Goal: Information Seeking & Learning: Learn about a topic

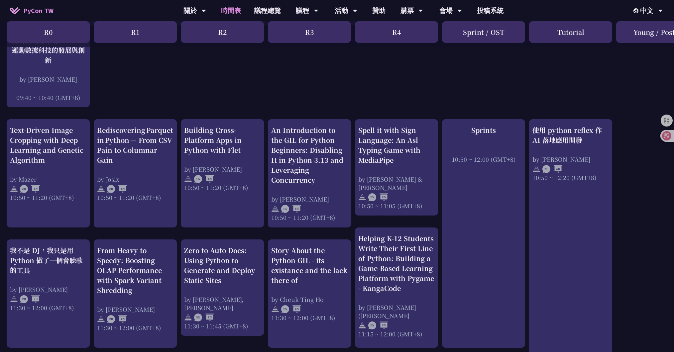
scroll to position [194, 0]
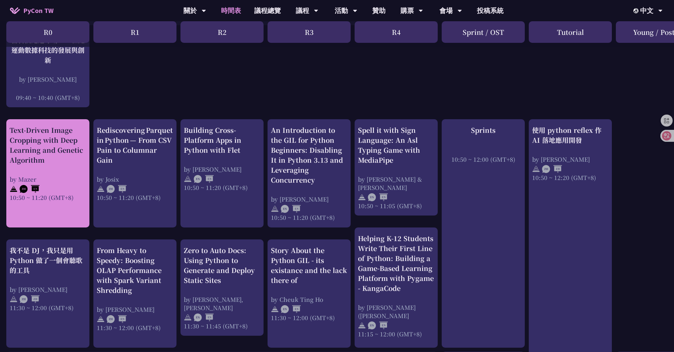
click at [34, 148] on div "Text-Driven Image Cropping with Deep Learning and Genetic Algorithm" at bounding box center [48, 145] width 76 height 40
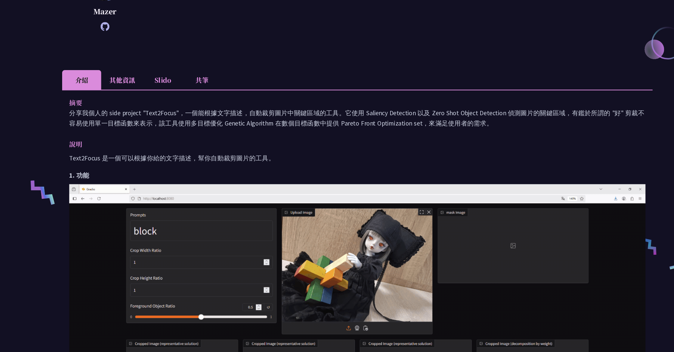
scroll to position [135, 0]
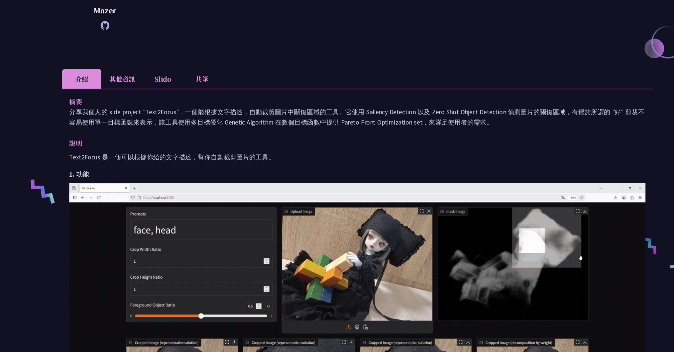
click at [121, 96] on li "其他資訊" at bounding box center [117, 97] width 39 height 18
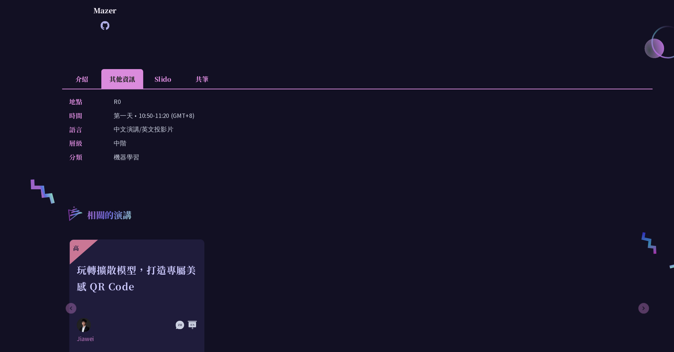
click at [149, 100] on li "Slido" at bounding box center [155, 97] width 37 height 18
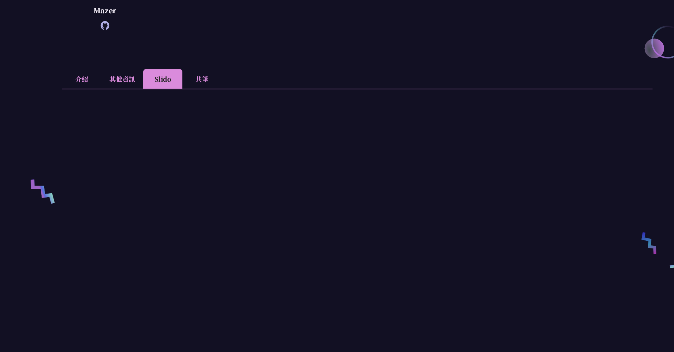
click at [183, 98] on li "共筆" at bounding box center [192, 97] width 37 height 18
click at [110, 95] on li "其他資訊" at bounding box center [117, 97] width 39 height 18
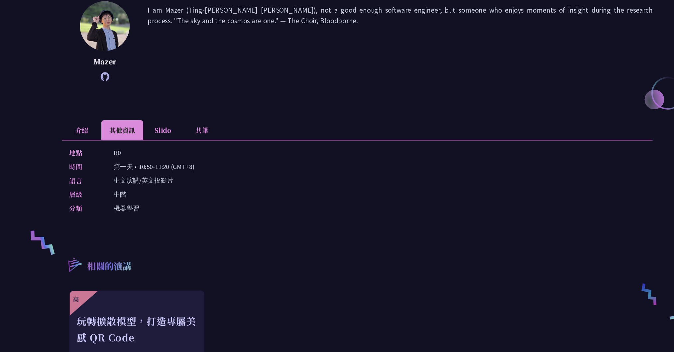
scroll to position [87, 0]
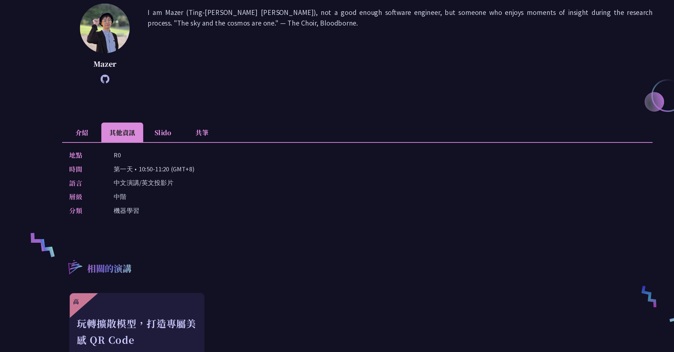
click at [98, 92] on icon at bounding box center [101, 95] width 8 height 8
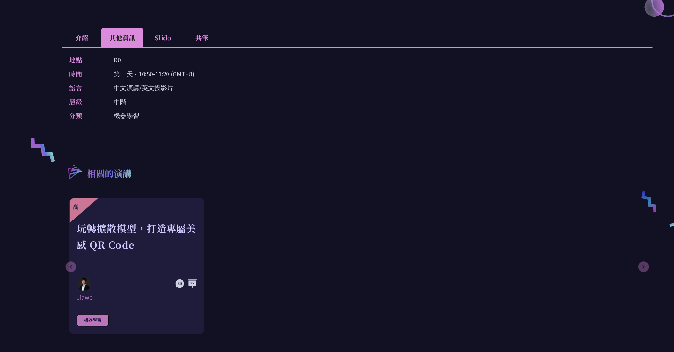
scroll to position [196, 0]
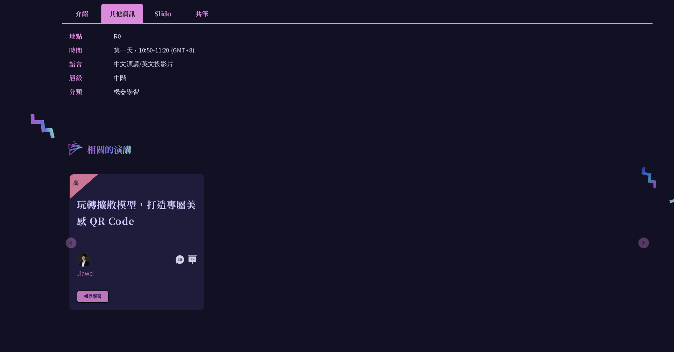
click at [80, 32] on li "介紹" at bounding box center [79, 36] width 37 height 18
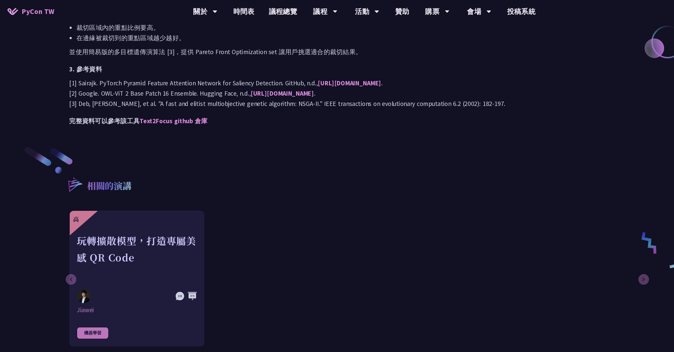
scroll to position [717, 0]
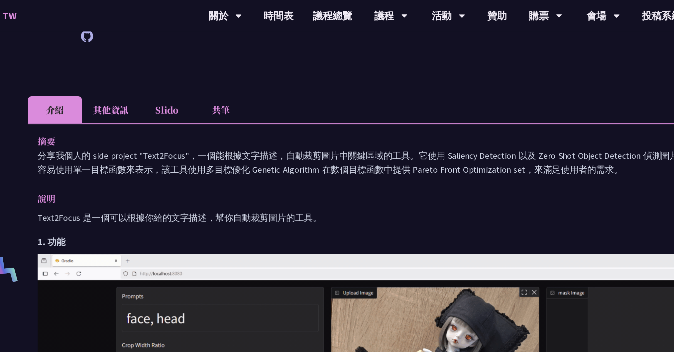
scroll to position [65, 0]
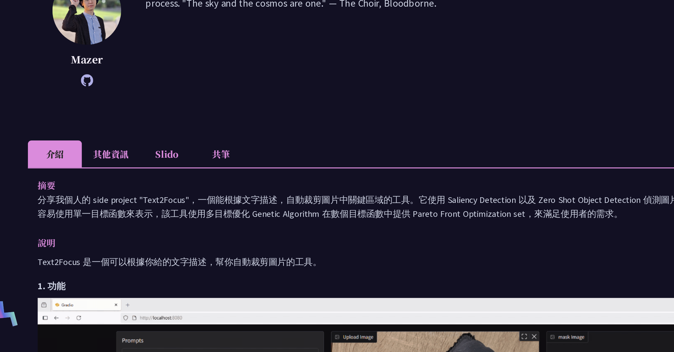
click at [117, 167] on li "其他資訊" at bounding box center [117, 167] width 39 height 18
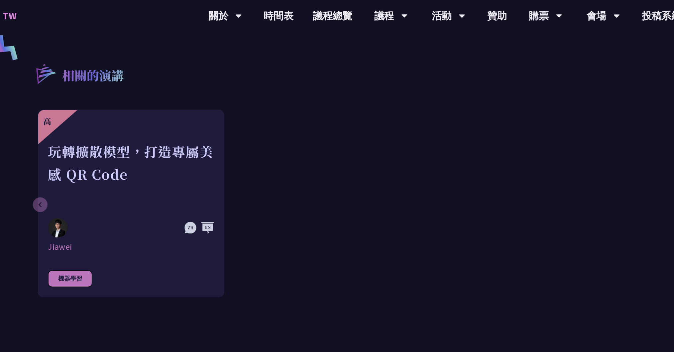
scroll to position [70, 0]
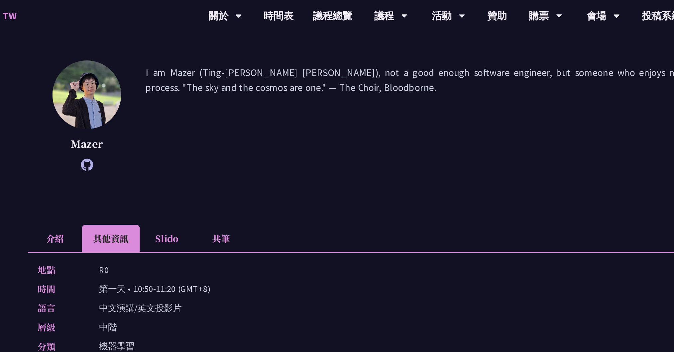
click at [148, 158] on li "Slido" at bounding box center [155, 161] width 37 height 18
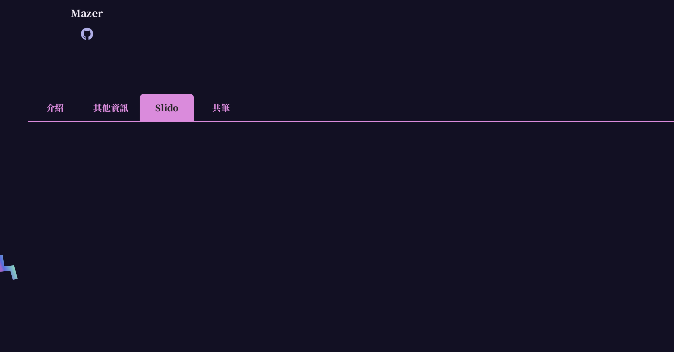
scroll to position [90, 0]
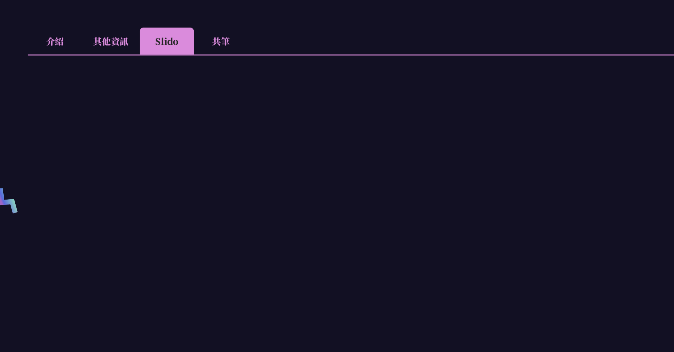
click at [192, 138] on li "共筆" at bounding box center [192, 142] width 37 height 18
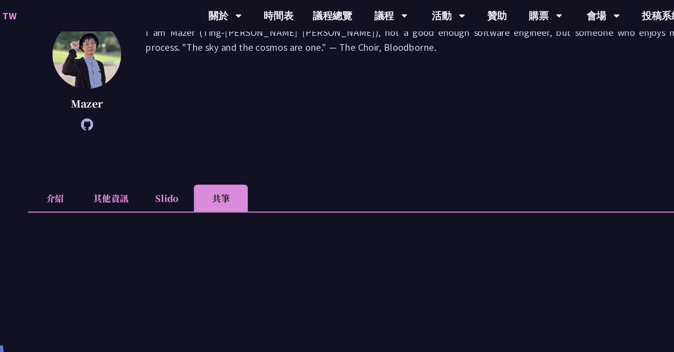
scroll to position [0, 0]
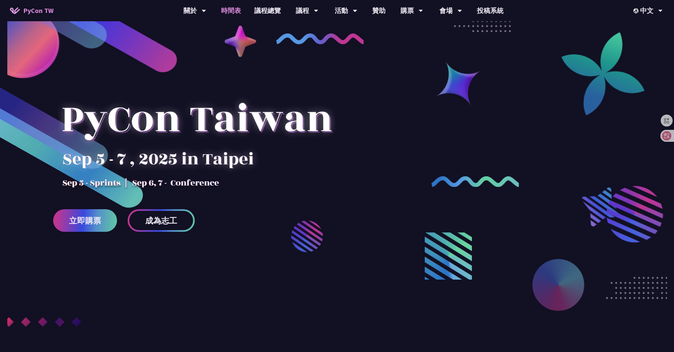
click at [224, 9] on link "時間表" at bounding box center [230, 10] width 33 height 21
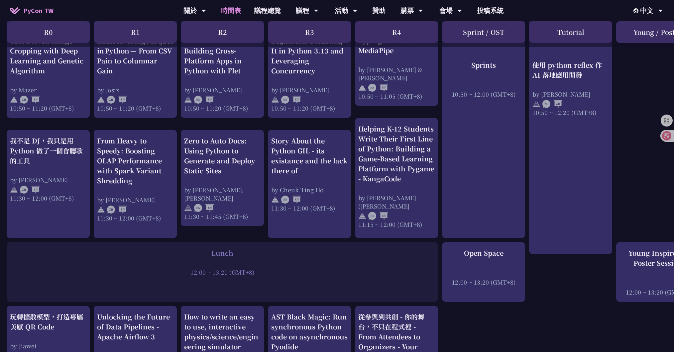
scroll to position [304, 0]
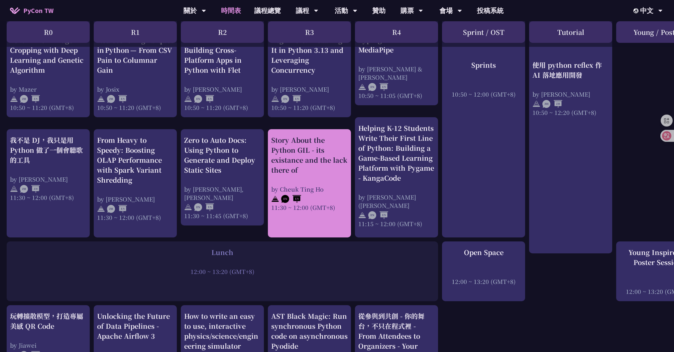
click at [345, 145] on div "Story About the Python GIL - its existance and the lack there of" at bounding box center [309, 155] width 76 height 40
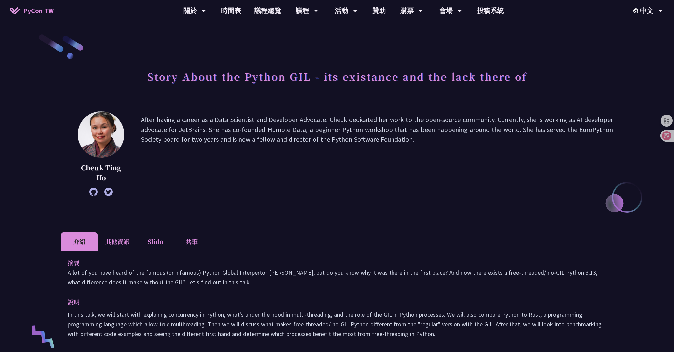
scroll to position [304, 0]
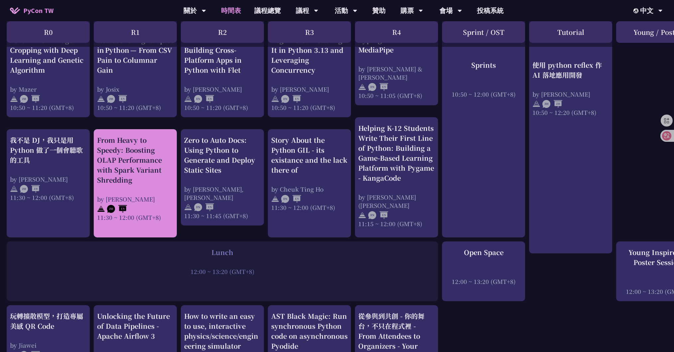
click at [138, 163] on div "From Heavy to Speedy: Boosting OLAP Performance with Spark Variant Shredding" at bounding box center [135, 160] width 76 height 50
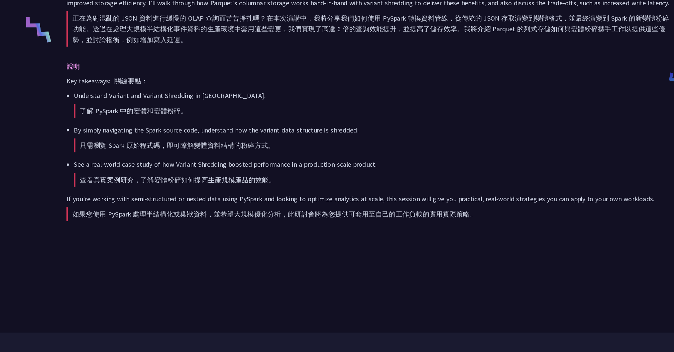
scroll to position [276, 0]
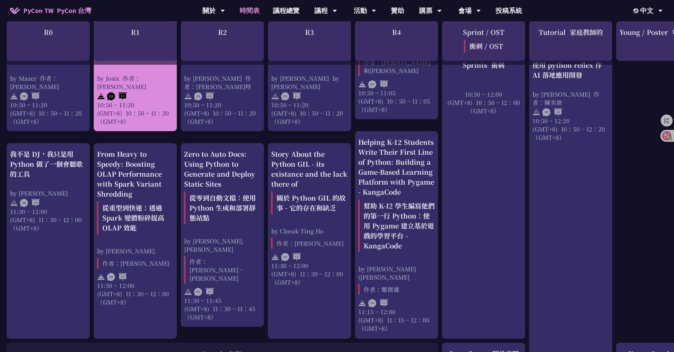
scroll to position [407, 0]
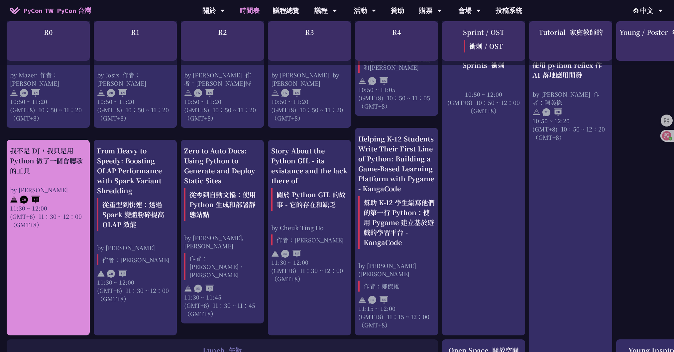
click at [34, 196] on img at bounding box center [30, 200] width 20 height 8
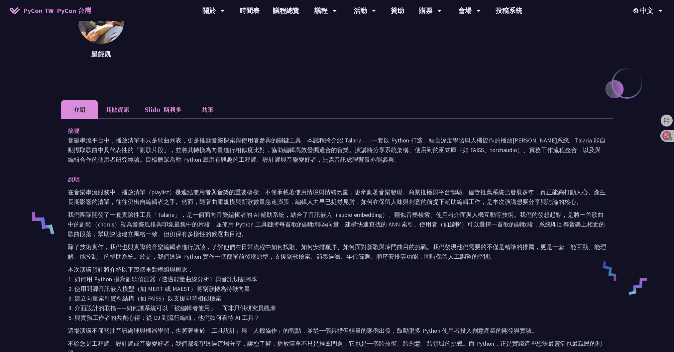
scroll to position [104, 0]
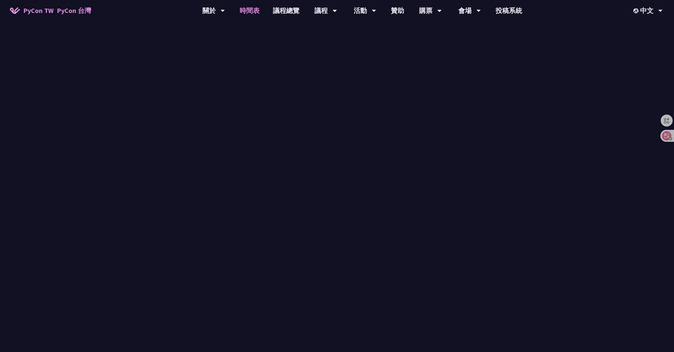
scroll to position [407, 0]
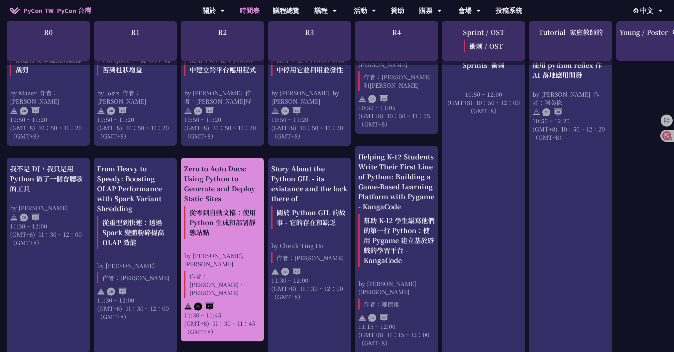
click at [227, 206] on font "從零到自動文檔：使用 Python 生成和部署靜態站點" at bounding box center [222, 222] width 76 height 33
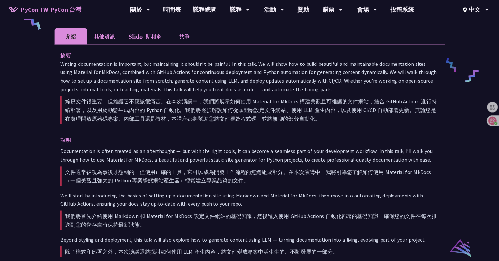
scroll to position [310, 0]
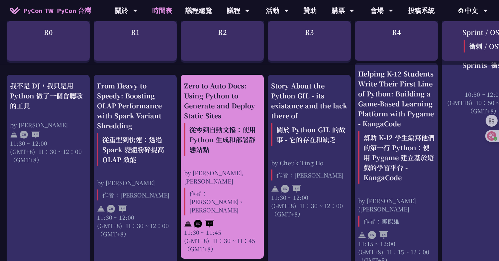
scroll to position [492, 0]
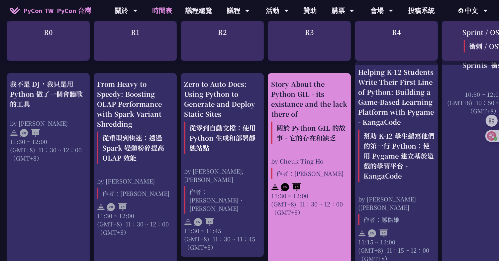
click at [322, 102] on div "Story About the Python GIL - its existance and the lack there of 關於 Python GIL …" at bounding box center [309, 113] width 76 height 68
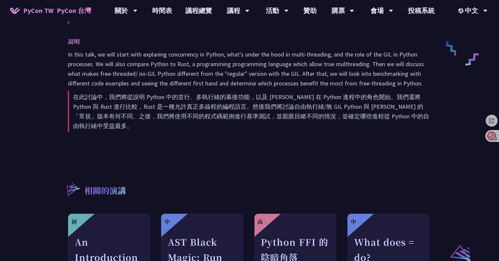
scroll to position [332, 0]
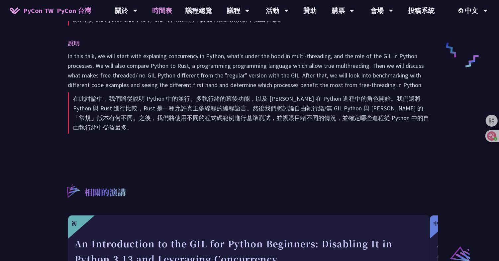
scroll to position [492, 0]
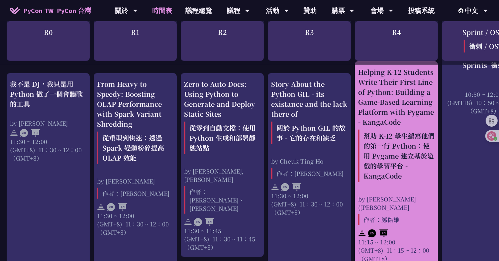
click at [396, 91] on div "Helping K-12 Students Write Their First Line of Python: Building a Game-Based L…" at bounding box center [396, 126] width 76 height 118
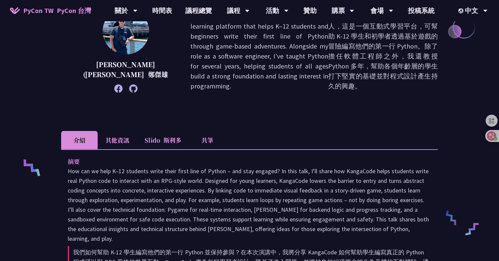
scroll to position [300, 0]
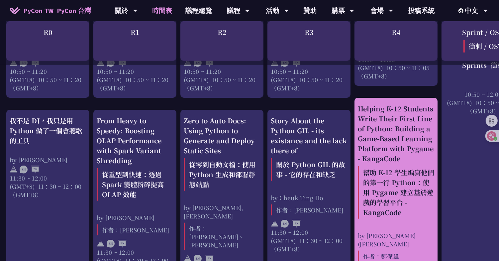
scroll to position [454, 0]
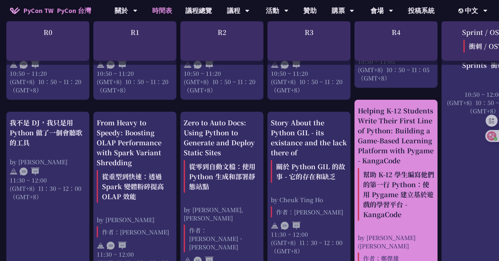
click at [384, 120] on div "Helping K-12 Students Write Their First Line of Python: Building a Game-Based L…" at bounding box center [396, 165] width 76 height 118
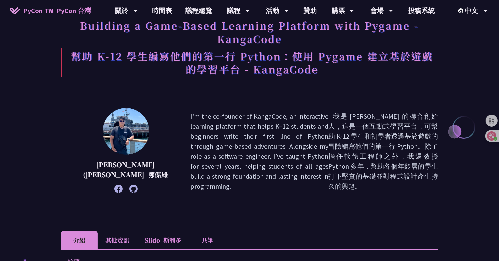
scroll to position [69, 0]
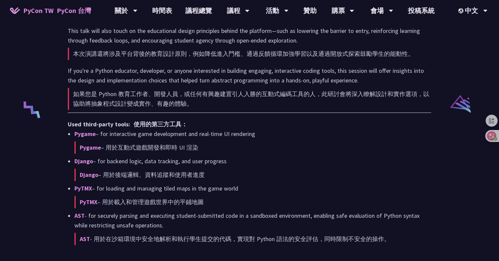
scroll to position [1081, 0]
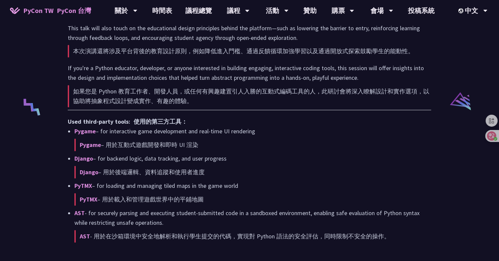
drag, startPoint x: 406, startPoint y: 227, endPoint x: 66, endPoint y: 44, distance: 386.3
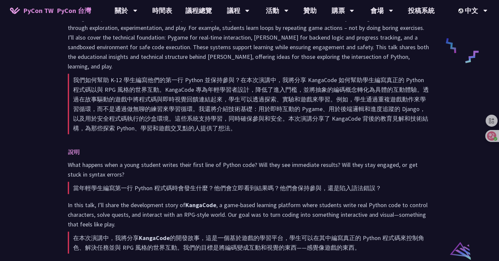
scroll to position [218, 0]
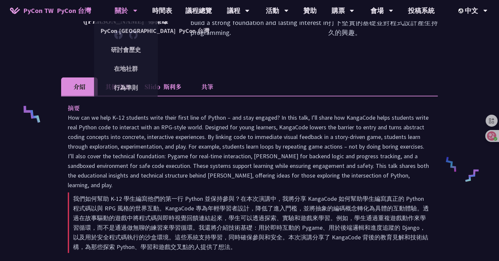
copy div "lo Ips dol si amet C–60 adipisci elits doeiu tempo inci ut Labore – etd magn al…"
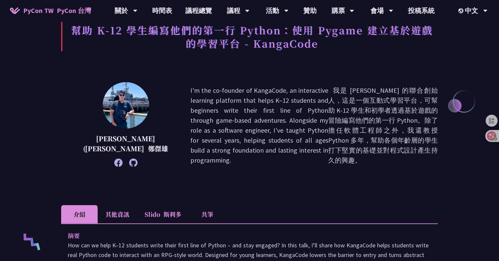
scroll to position [102, 0]
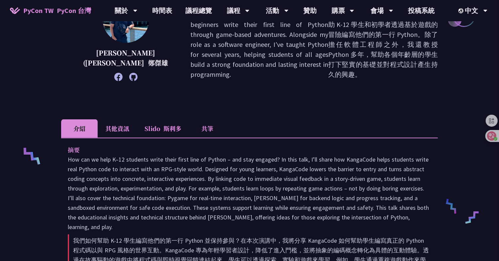
scroll to position [243, 0]
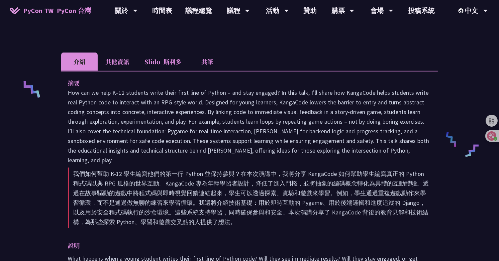
click at [201, 56] on li "共筆" at bounding box center [207, 62] width 37 height 18
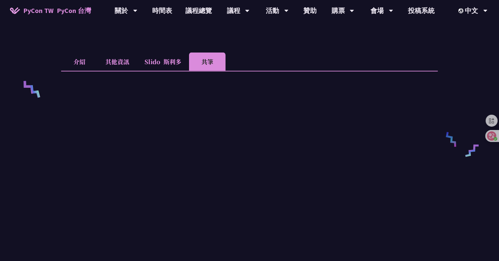
click at [174, 58] on font "斯利多" at bounding box center [173, 61] width 18 height 9
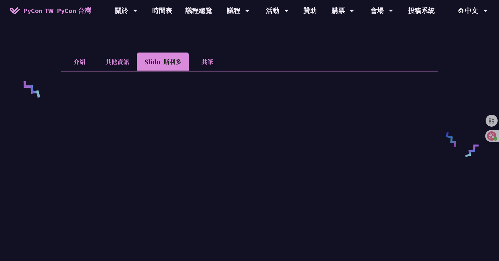
click at [117, 58] on li "其他資訊" at bounding box center [117, 62] width 39 height 18
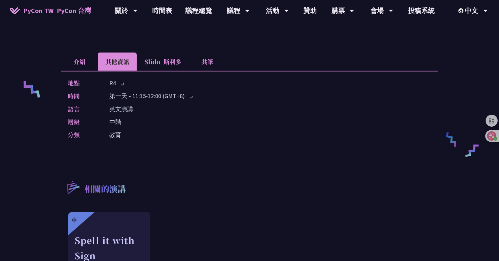
click at [88, 57] on li "介紹" at bounding box center [79, 62] width 37 height 18
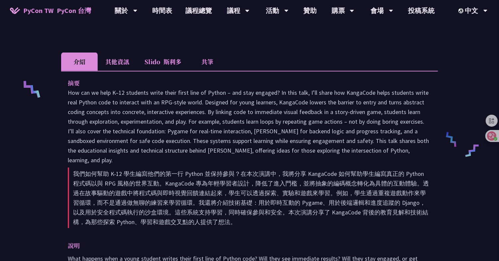
click at [152, 54] on li "Slido 斯利多" at bounding box center [163, 62] width 52 height 18
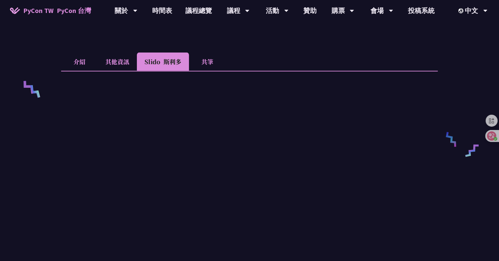
click at [200, 59] on li "共筆" at bounding box center [207, 62] width 37 height 18
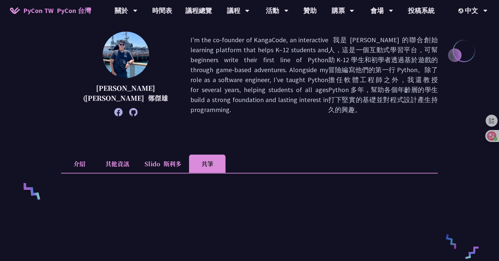
scroll to position [142, 0]
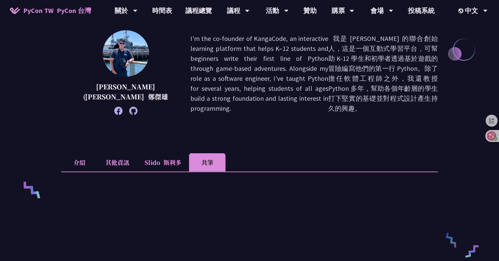
click at [153, 164] on li "Slido 斯利多" at bounding box center [163, 162] width 52 height 18
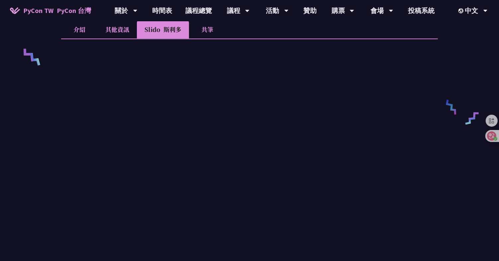
scroll to position [276, 0]
click at [117, 28] on li "其他資訊" at bounding box center [117, 28] width 39 height 18
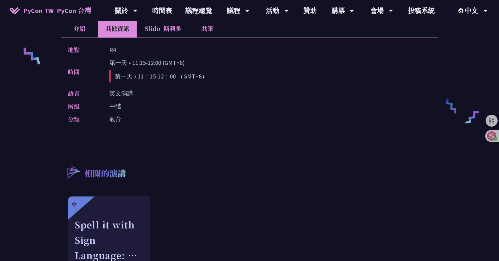
click at [49, 53] on div "Helping K-12 Students Write Their First Line of Python: Building a Game-Based L…" at bounding box center [249, 59] width 499 height 670
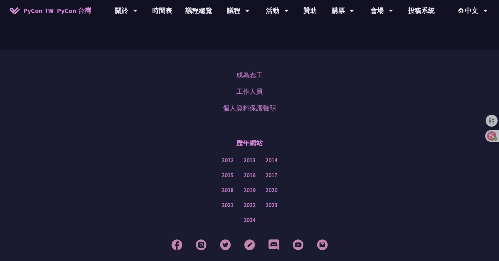
scroll to position [637, 0]
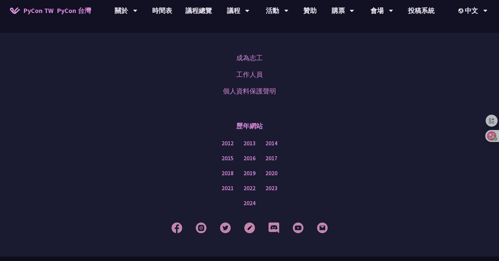
click at [44, 71] on div "成為志工 工作人員 個人資料保護聲明" at bounding box center [250, 75] width 466 height 50
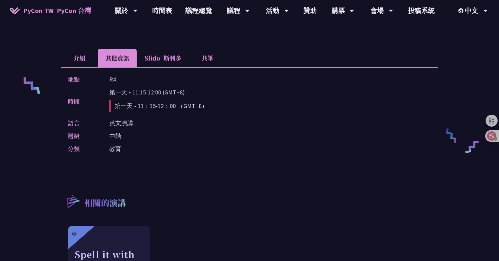
scroll to position [245, 0]
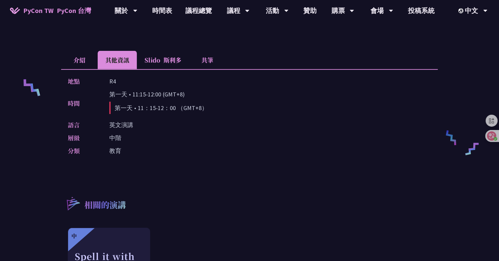
click at [164, 56] on font at bounding box center [161, 60] width 3 height 9
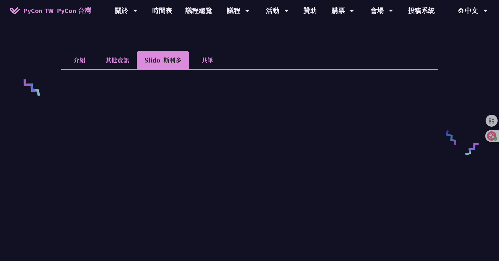
click at [203, 60] on li "共筆" at bounding box center [207, 60] width 37 height 18
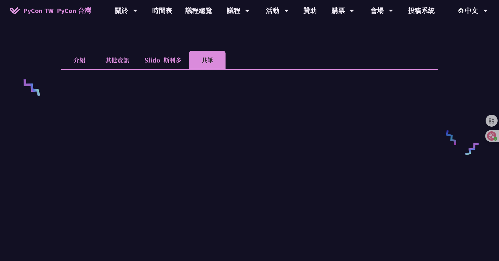
click at [50, 52] on div "Helping K-12 Students Write Their First Line of Python: Building a Game-Based L…" at bounding box center [249, 183] width 499 height 856
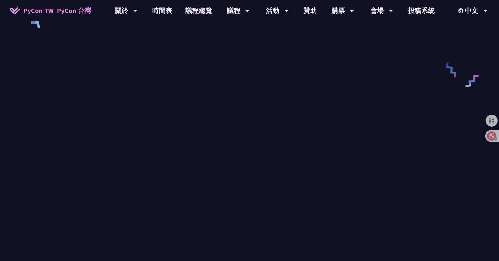
scroll to position [261, 0]
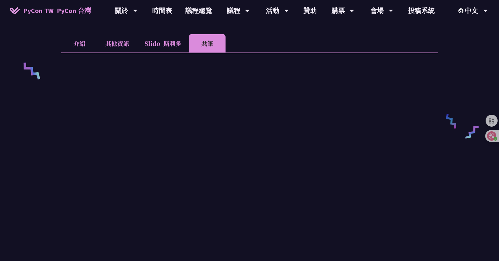
click at [170, 34] on li "Slido 斯利多" at bounding box center [163, 43] width 52 height 18
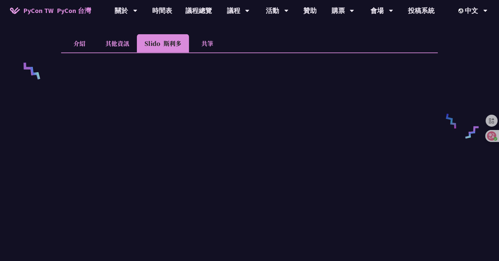
click at [123, 37] on li "其他資訊" at bounding box center [117, 43] width 39 height 18
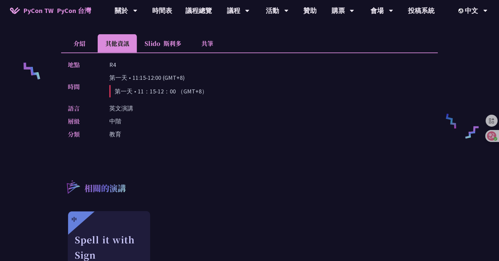
click at [80, 37] on li "介紹" at bounding box center [79, 43] width 37 height 18
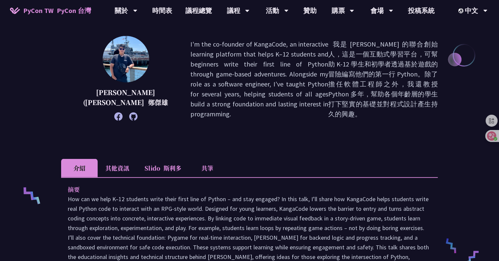
scroll to position [101, 0]
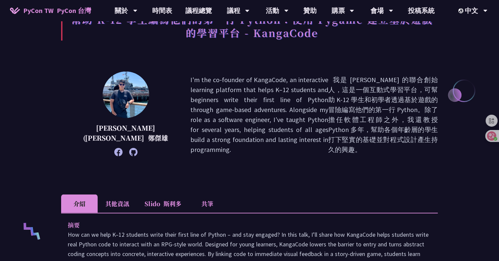
click at [158, 202] on li "Slido 斯利多" at bounding box center [163, 204] width 52 height 18
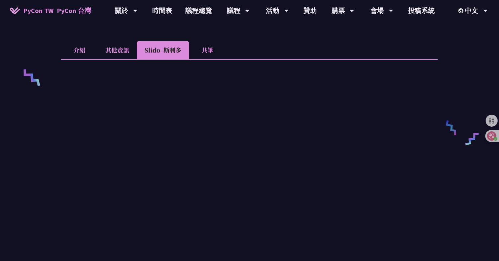
scroll to position [255, 0]
click at [61, 105] on div at bounding box center [249, 199] width 377 height 280
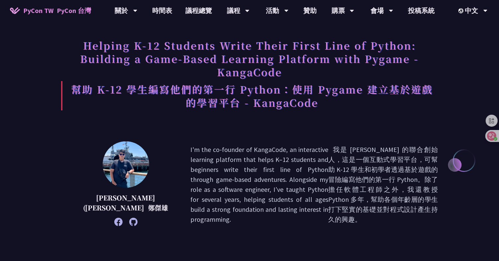
scroll to position [23, 0]
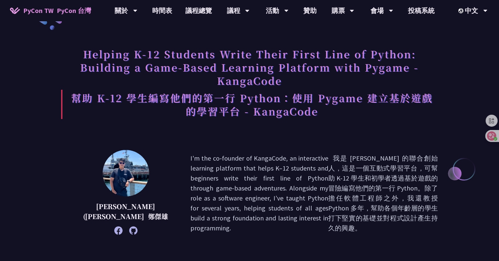
click at [61, 105] on font "幫助 K-12 學生編寫他們的第一行 Python：使用 Pygame 建立基於遊戲的學習平台 - KangaCode" at bounding box center [249, 104] width 377 height 29
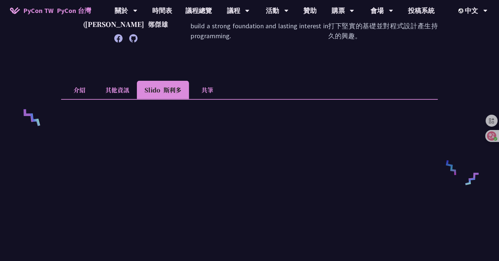
scroll to position [219, 0]
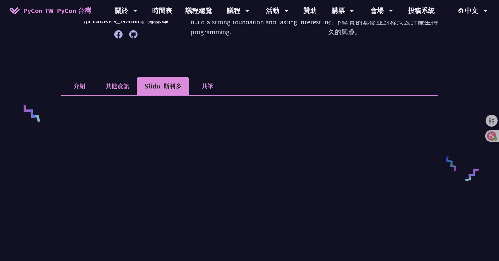
click at [204, 81] on li "共筆" at bounding box center [207, 86] width 37 height 18
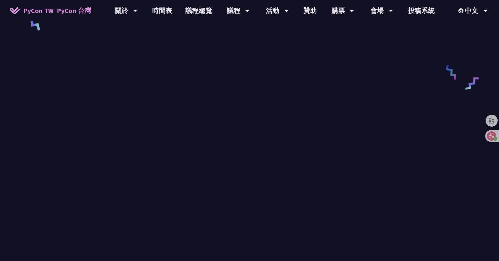
scroll to position [311, 0]
click at [34, 133] on div "Helping K-12 Students Write Their First Line of Python: Building a Game-Based L…" at bounding box center [249, 117] width 499 height 856
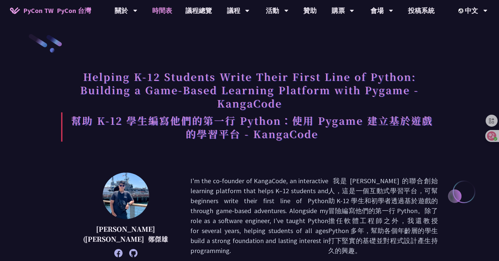
click at [159, 10] on link "時間表" at bounding box center [162, 10] width 33 height 21
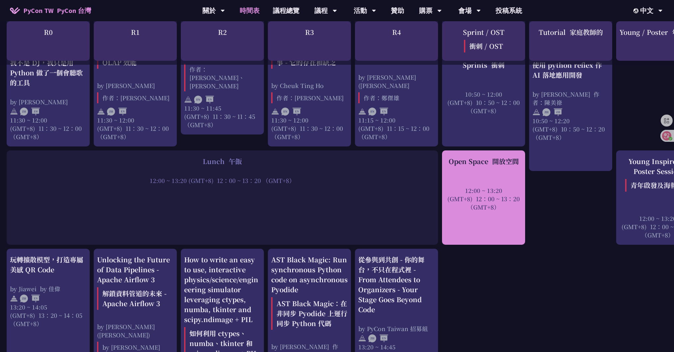
scroll to position [615, 0]
click at [464, 186] on div "12:00 ~ 13:20 (GMT+8) 12：00 ~ 13：20 （GMT+8）" at bounding box center [484, 198] width 76 height 25
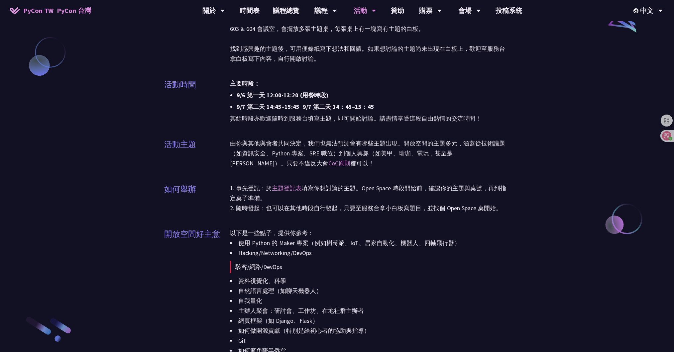
scroll to position [604, 0]
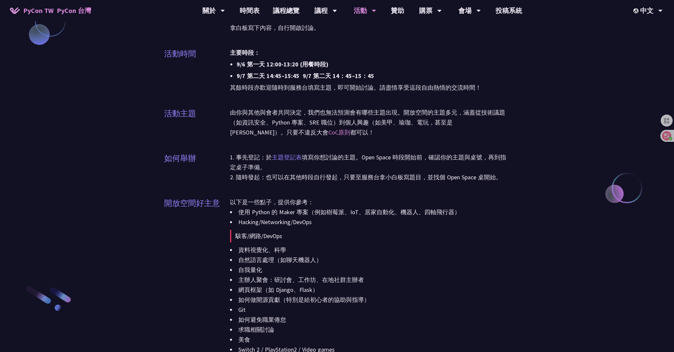
click at [289, 157] on link "主題登記表" at bounding box center [287, 158] width 30 height 8
